Goal: Task Accomplishment & Management: Manage account settings

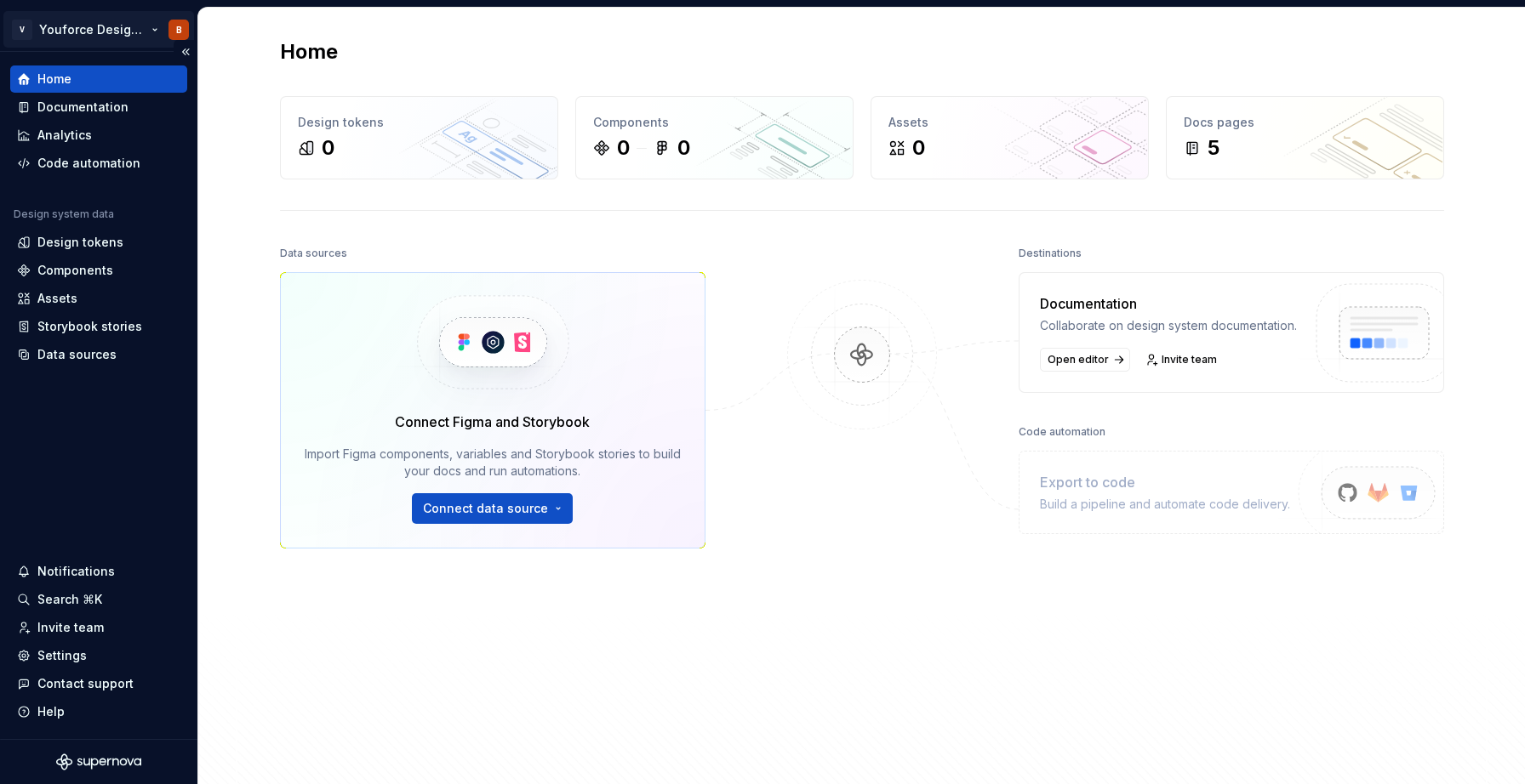
click at [183, 25] on html "V Youforce Design System B Home Documentation Analytics Code automation Design …" at bounding box center [762, 392] width 1525 height 784
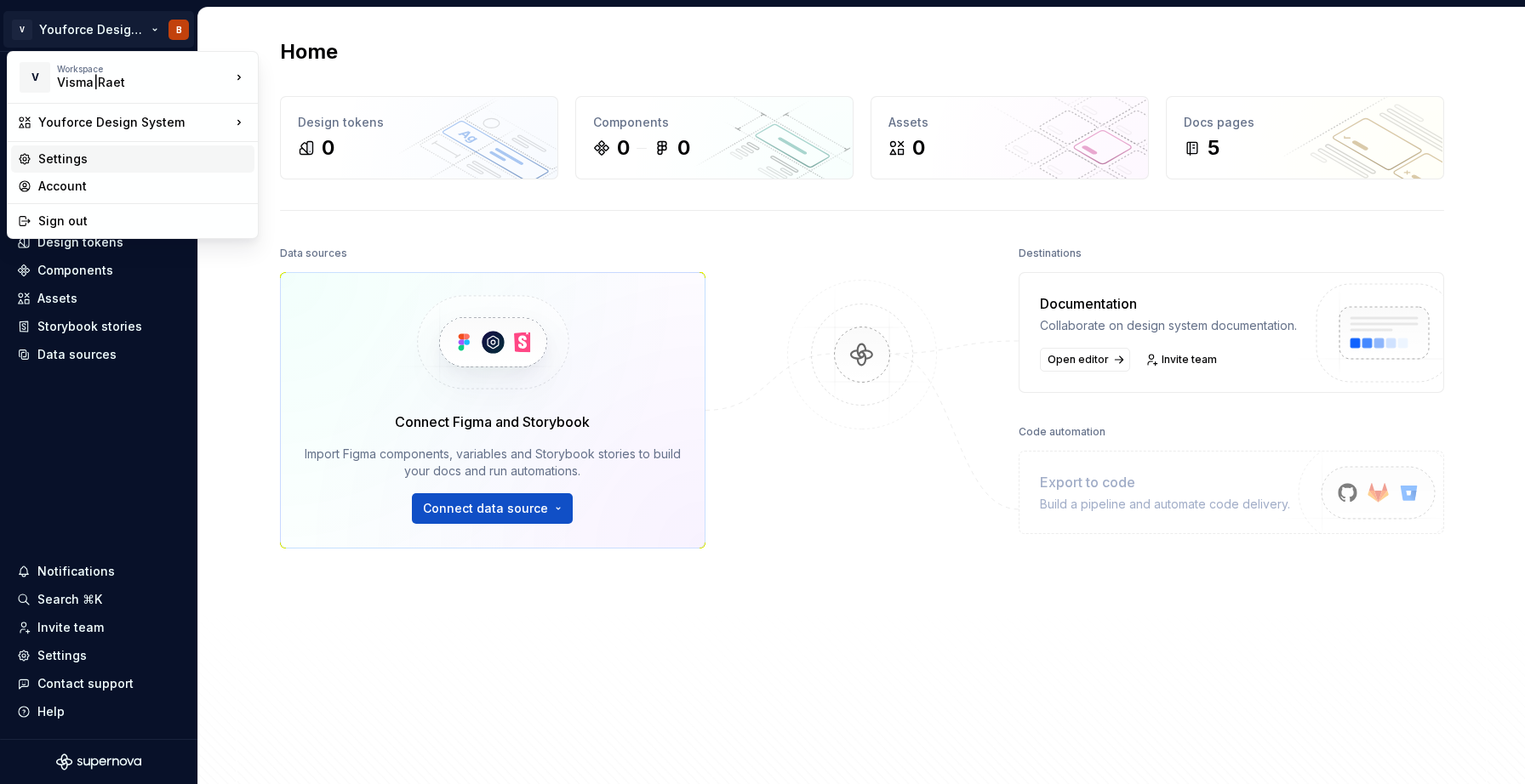
click at [74, 156] on div "Settings" at bounding box center [143, 159] width 210 height 17
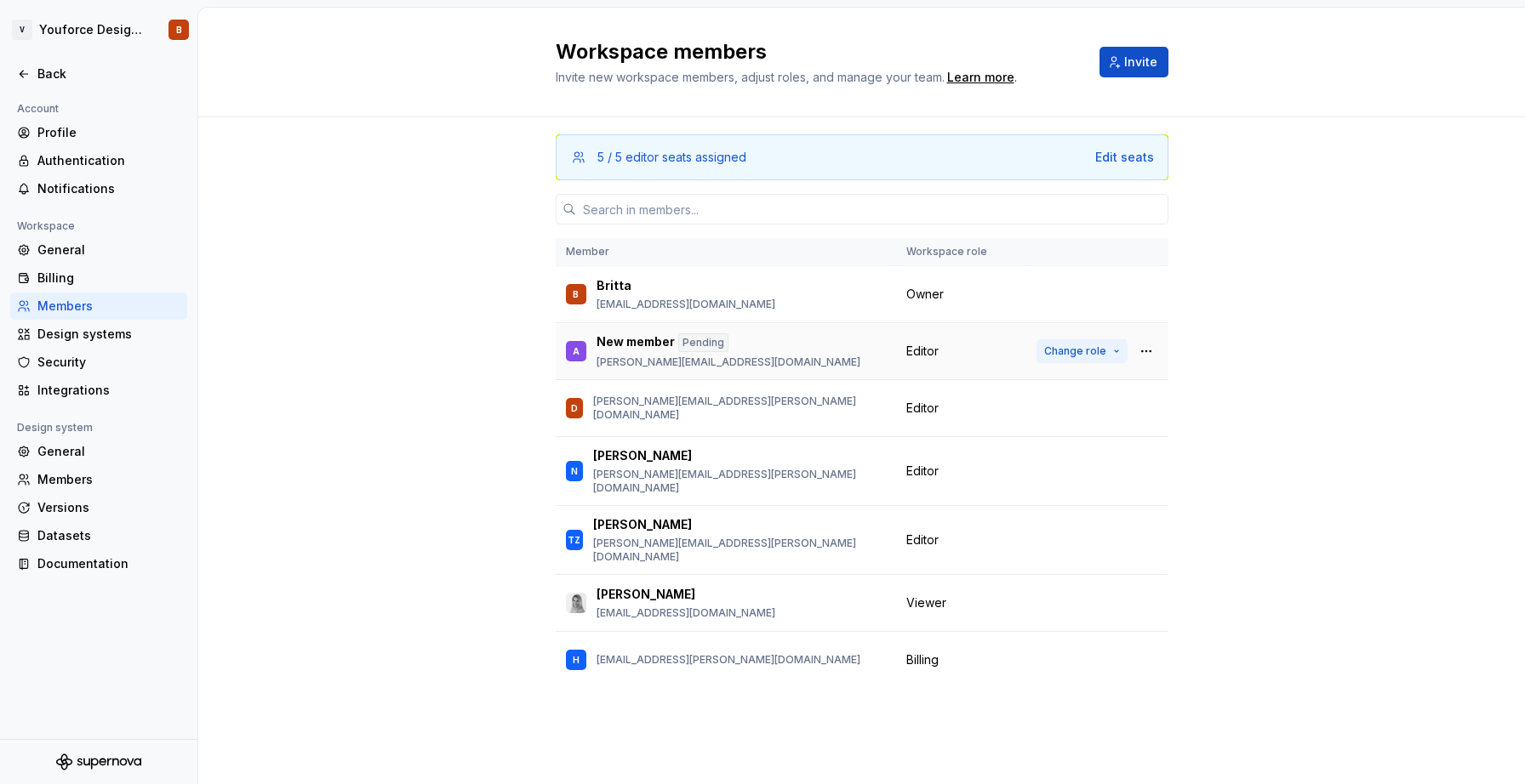
click at [1092, 354] on span "Change role" at bounding box center [1075, 352] width 62 height 14
click at [1180, 409] on div "5 / 5 editor seats assigned Edit seats Member Workspace role B [PERSON_NAME] [P…" at bounding box center [862, 435] width 1327 height 636
click at [1091, 465] on span "Change role" at bounding box center [1075, 472] width 62 height 14
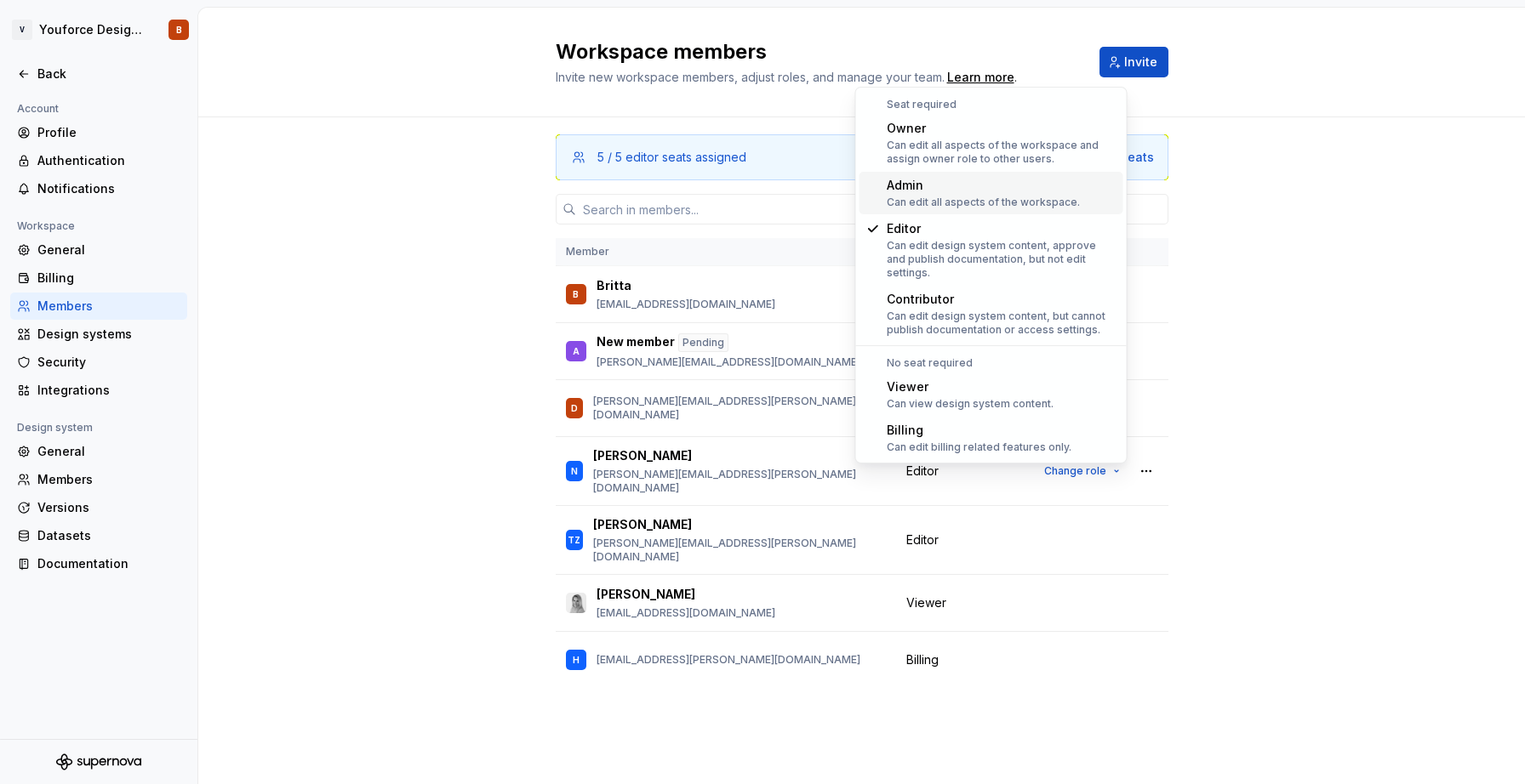
click at [930, 197] on div "Can edit all aspects of the workspace." at bounding box center [984, 203] width 193 height 14
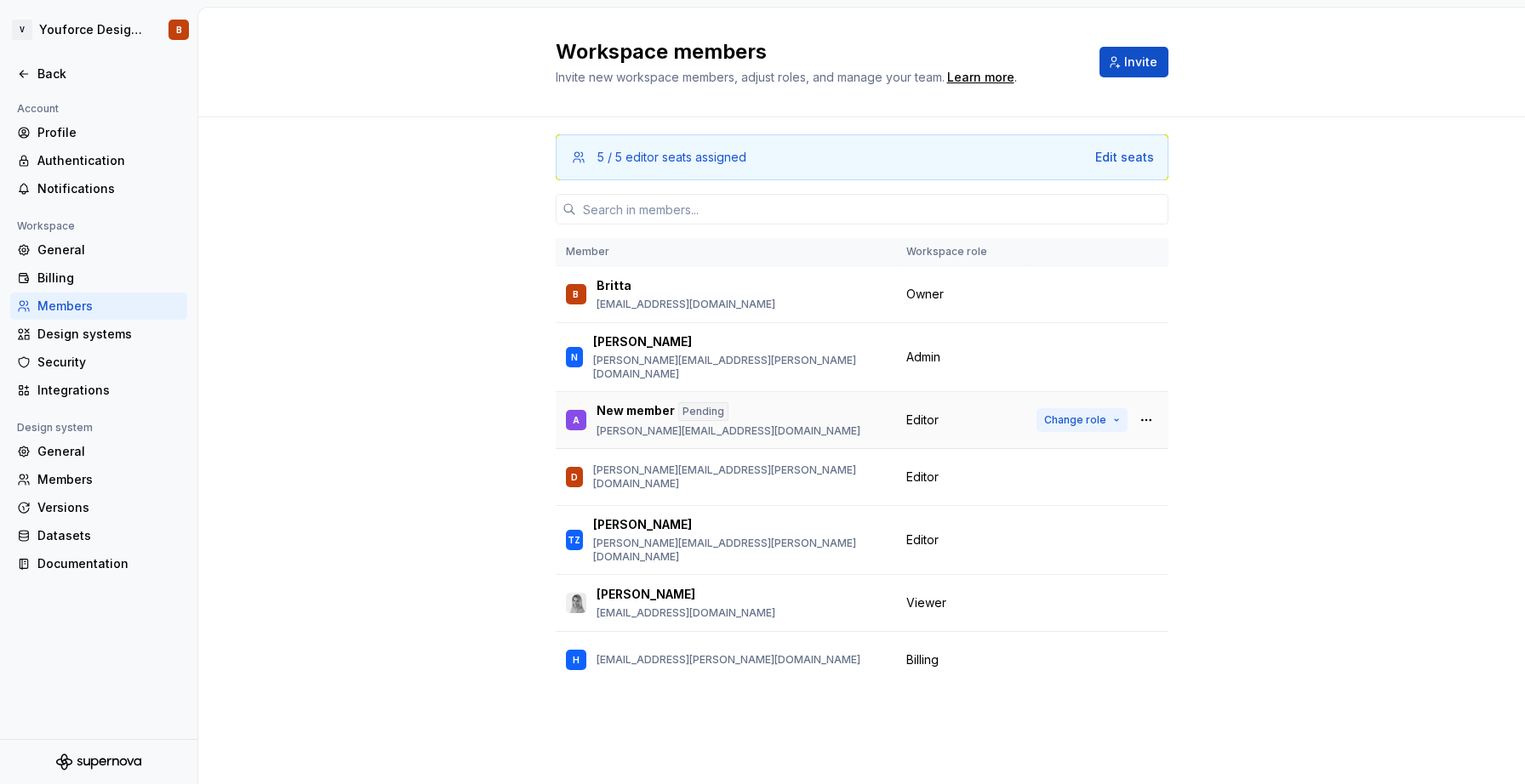
click at [1092, 413] on span "Change role" at bounding box center [1075, 420] width 62 height 14
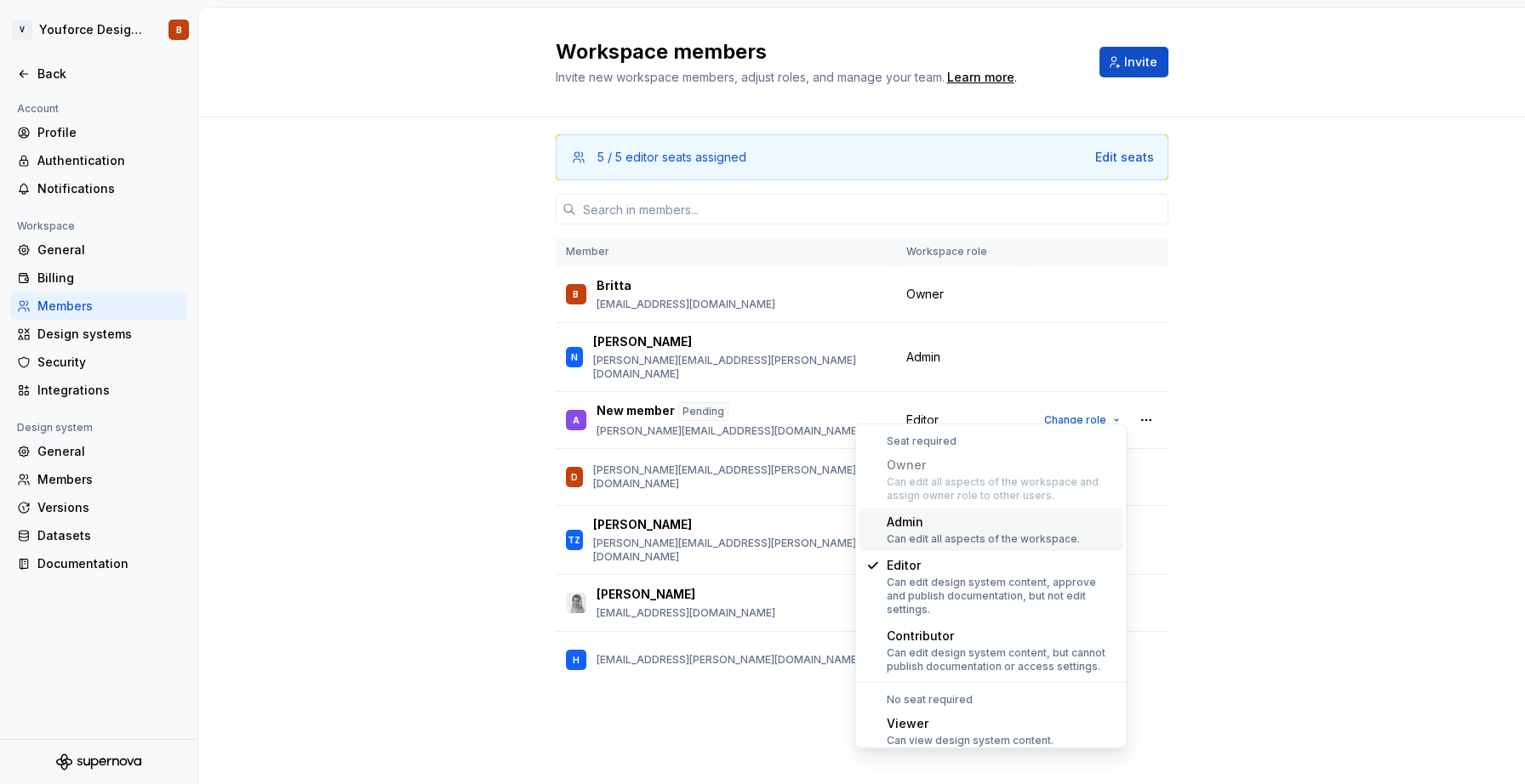
click at [934, 531] on div "Admin Can edit all aspects of the workspace." at bounding box center [984, 530] width 193 height 32
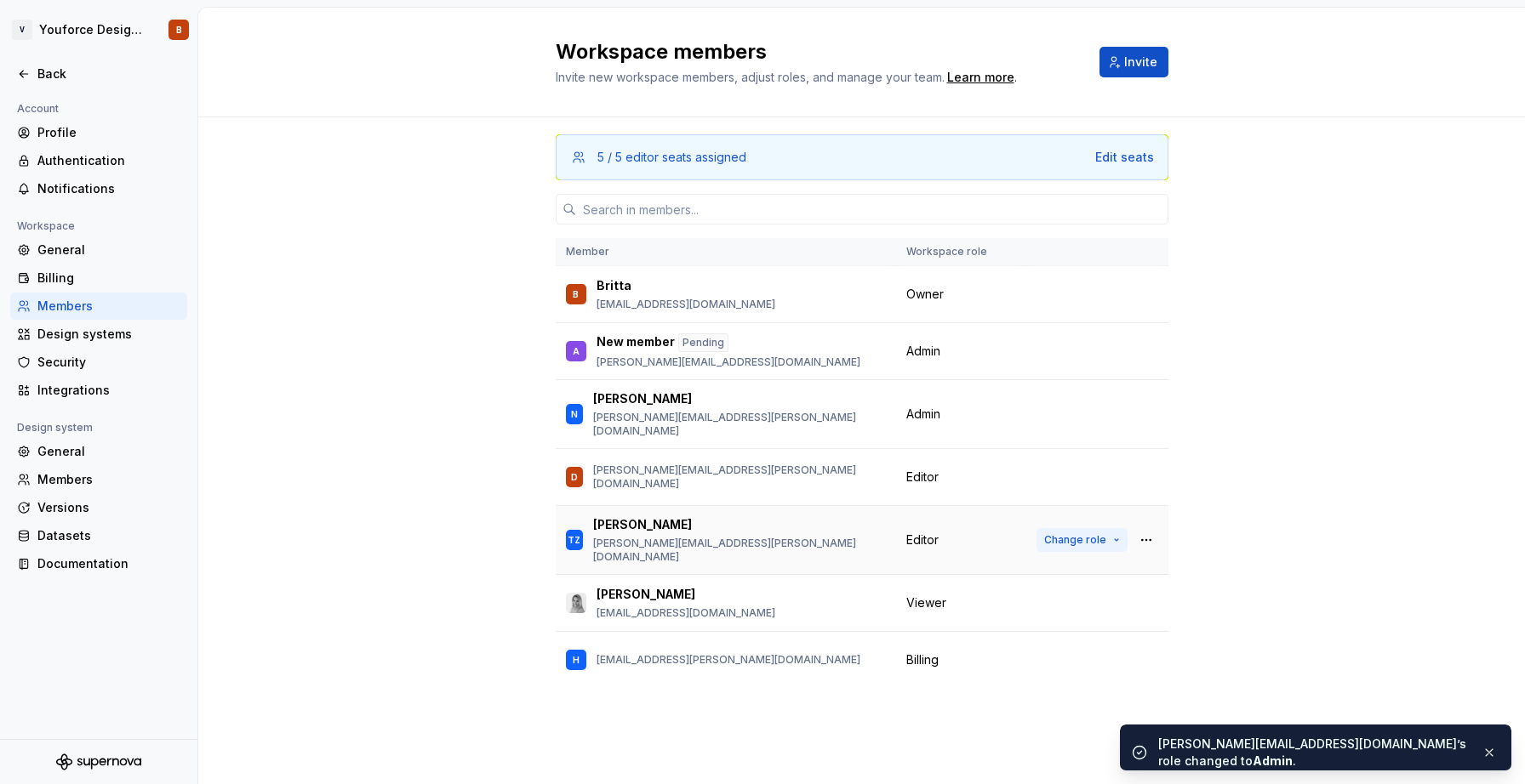
click at [1067, 533] on span "Change role" at bounding box center [1075, 540] width 62 height 14
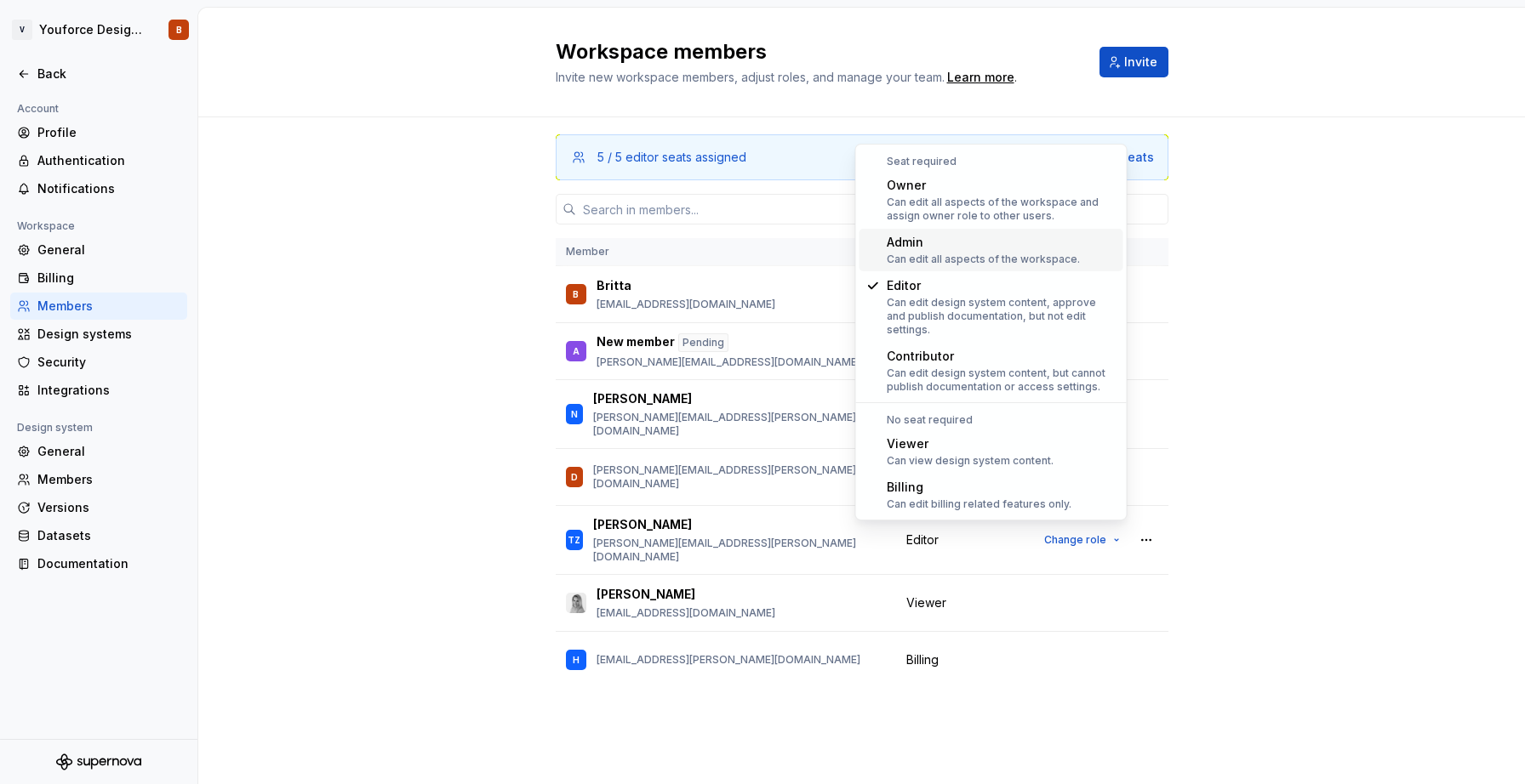
click at [924, 253] on div "Can edit all aspects of the workspace." at bounding box center [984, 260] width 193 height 14
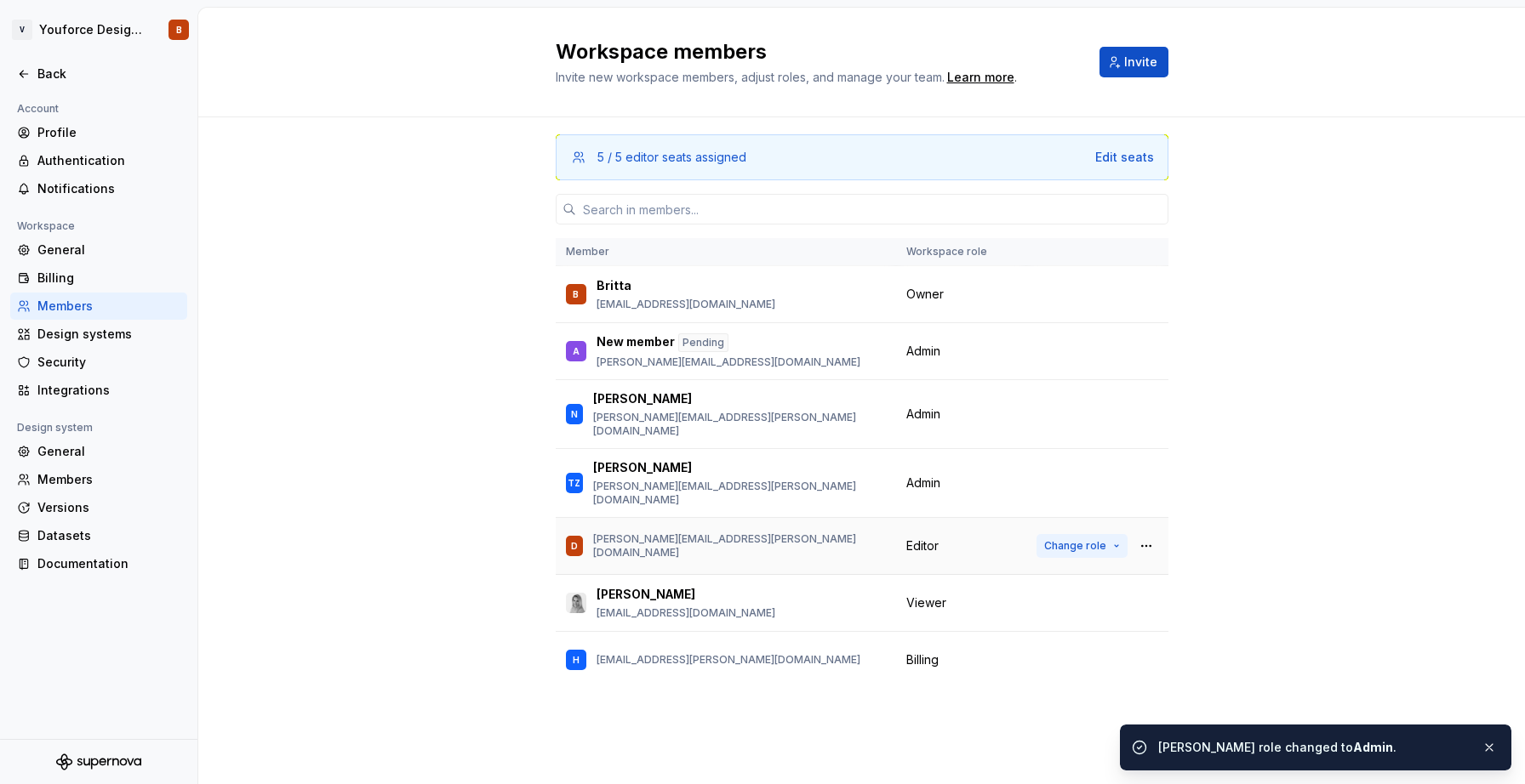
click at [1084, 539] on span "Change role" at bounding box center [1075, 546] width 62 height 14
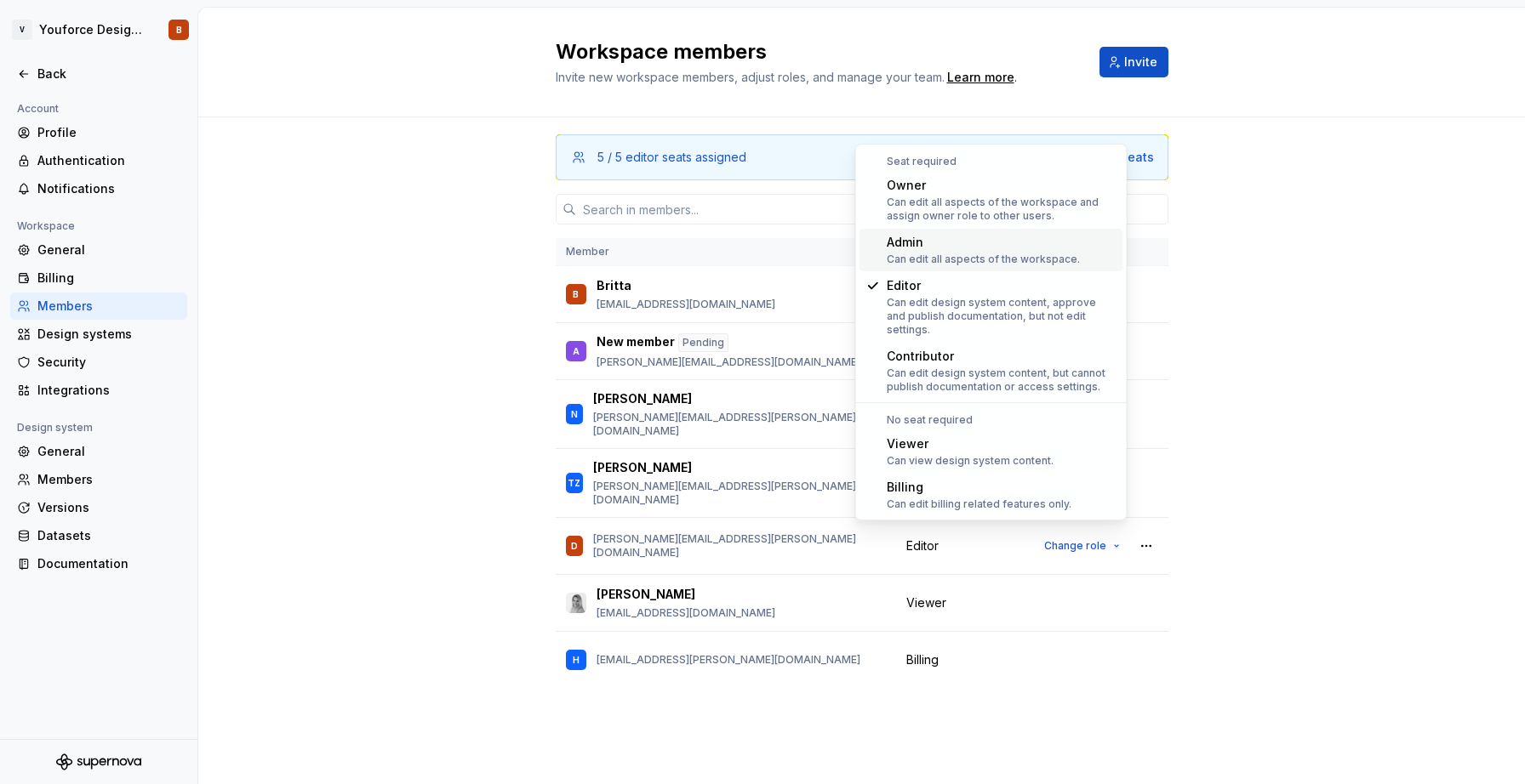
click at [932, 254] on div "Can edit all aspects of the workspace." at bounding box center [984, 260] width 193 height 14
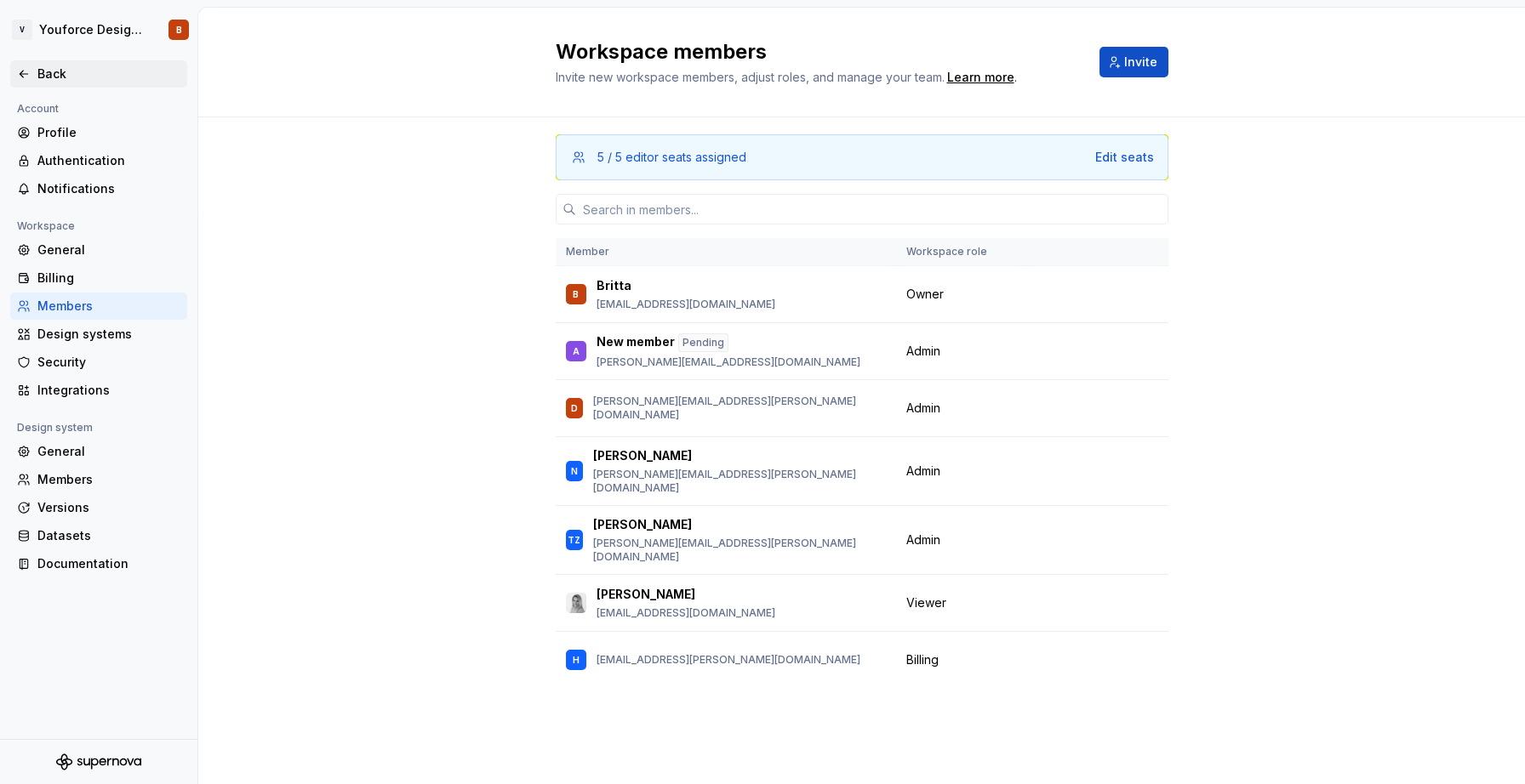
click at [27, 69] on icon at bounding box center [24, 75] width 14 height 14
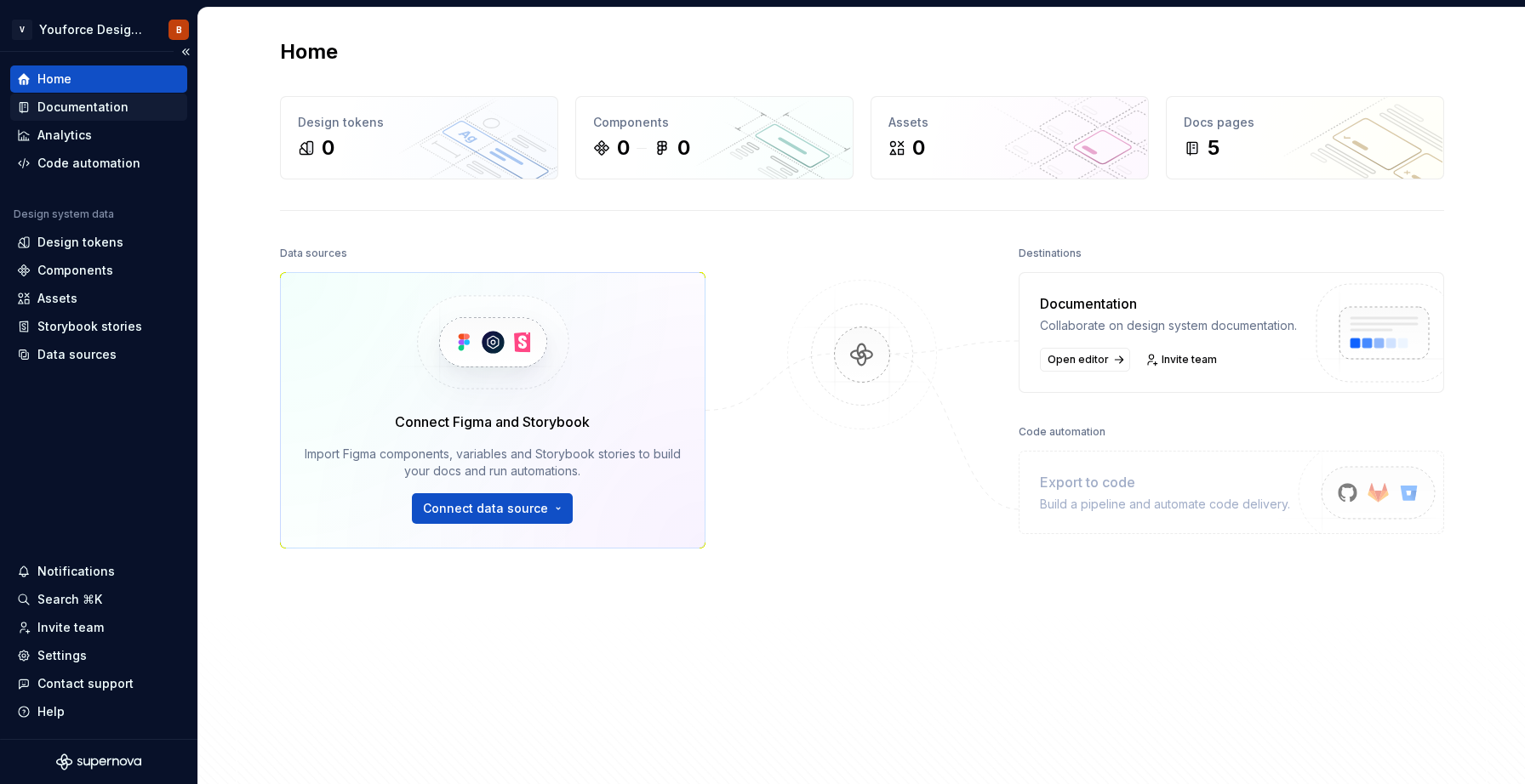
click at [60, 109] on div "Documentation" at bounding box center [83, 107] width 91 height 17
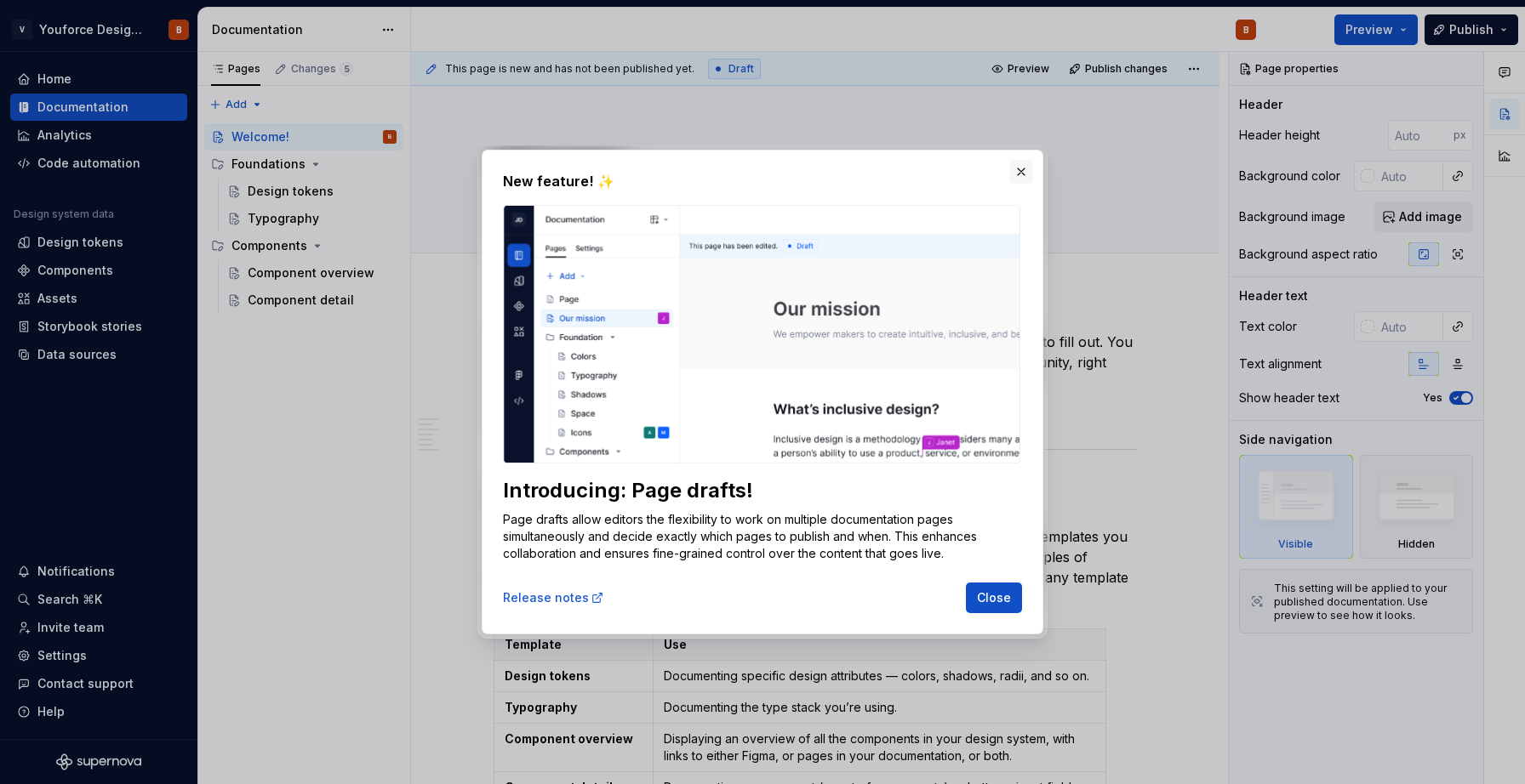
click at [1020, 178] on button "button" at bounding box center [1020, 171] width 24 height 24
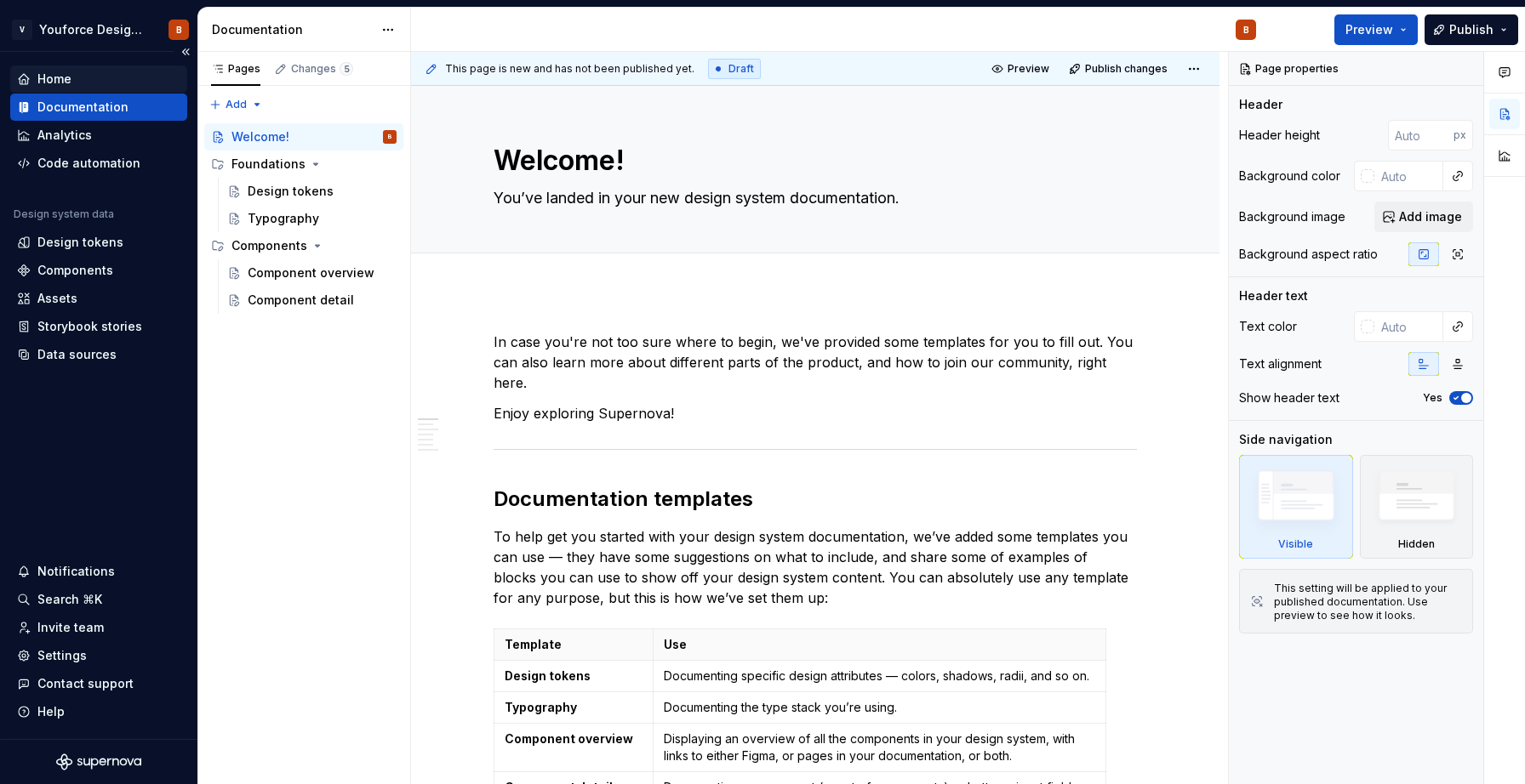
type textarea "*"
click at [37, 76] on div "Home" at bounding box center [98, 79] width 163 height 17
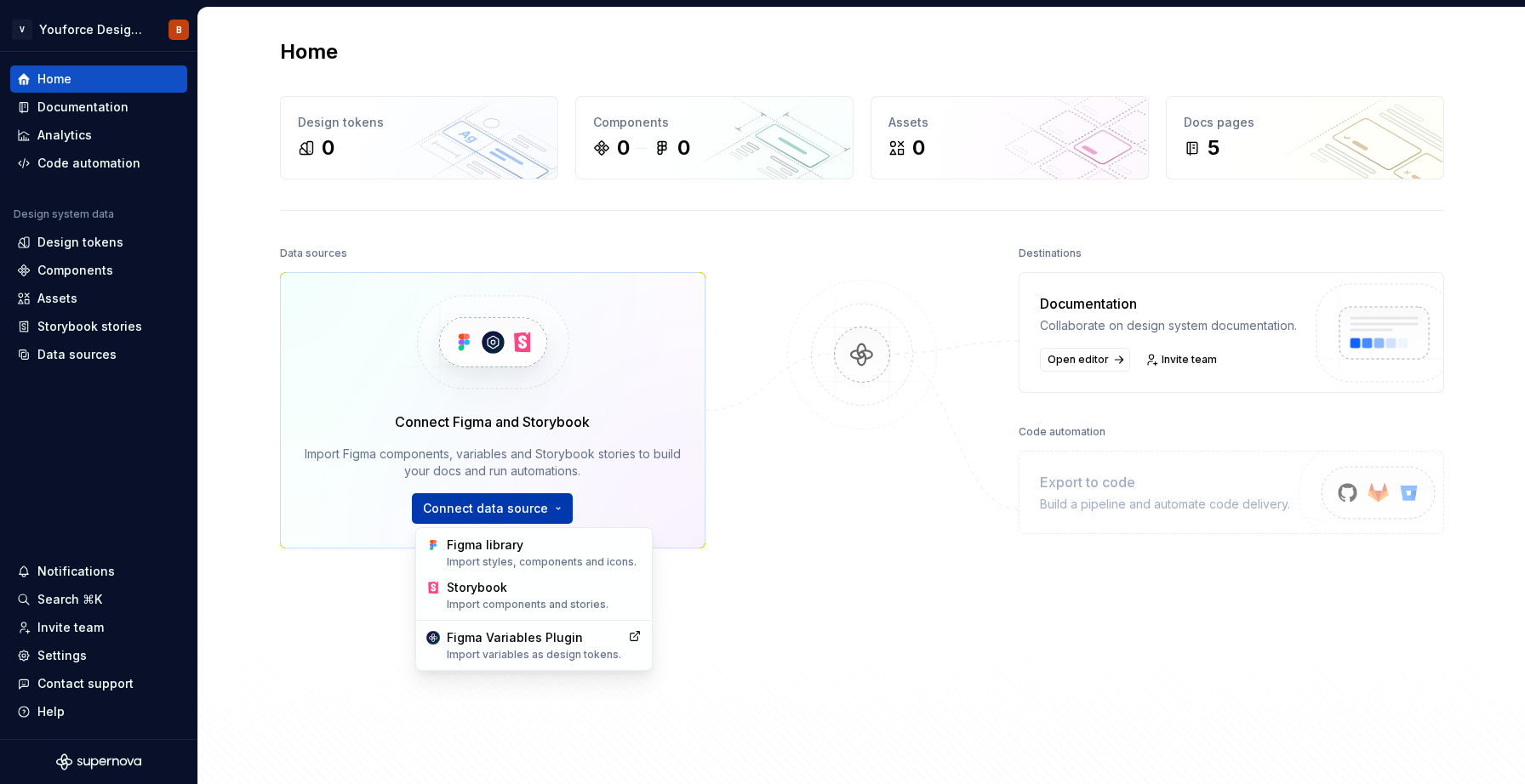
click at [542, 510] on html "V Youforce Design System B Home Documentation Analytics Code automation Design …" at bounding box center [762, 392] width 1525 height 784
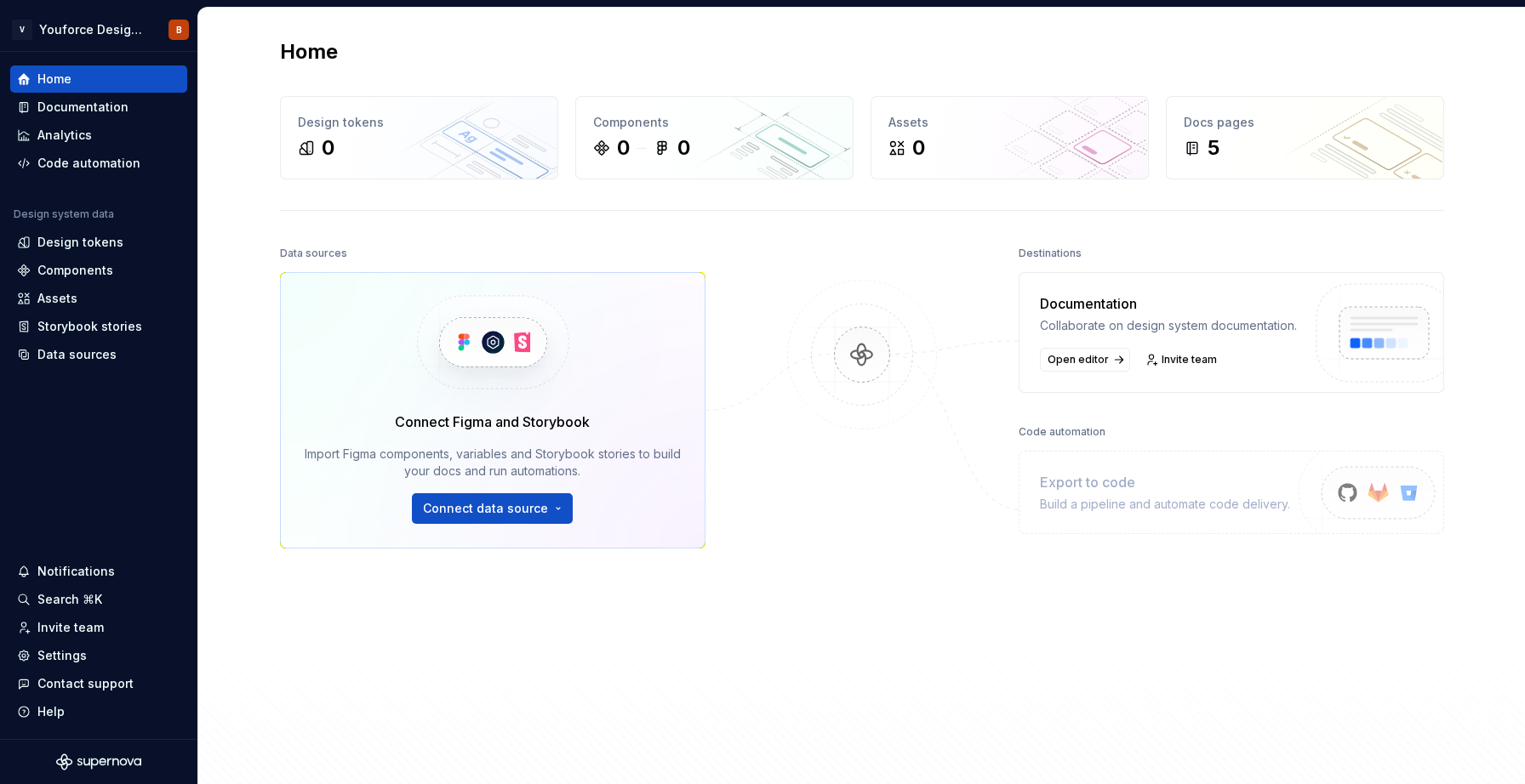
click at [870, 628] on html "V Youforce Design System B Home Documentation Analytics Code automation Design …" at bounding box center [762, 392] width 1525 height 784
